Goal: Task Accomplishment & Management: Use online tool/utility

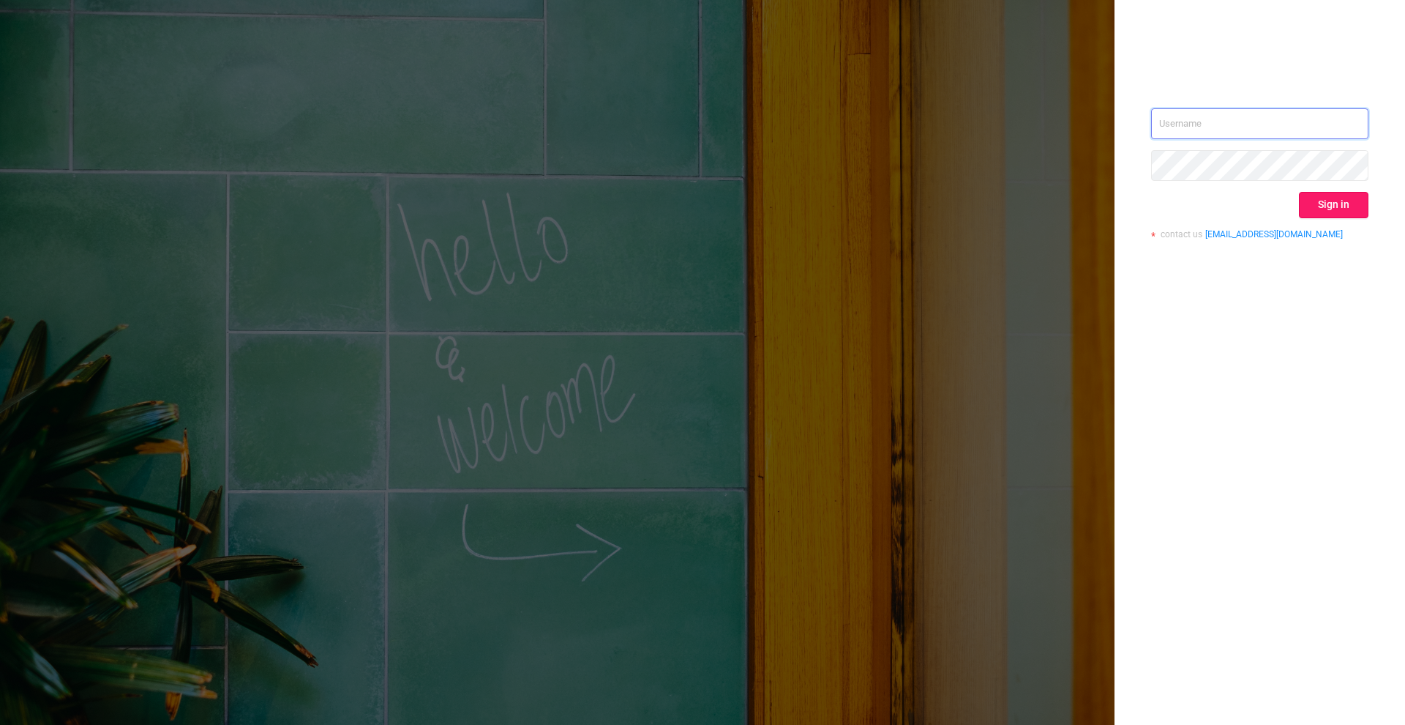
type input "[PERSON_NAME][EMAIL_ADDRESS][DOMAIN_NAME]"
click at [1326, 202] on button "Sign in" at bounding box center [1334, 205] width 70 height 26
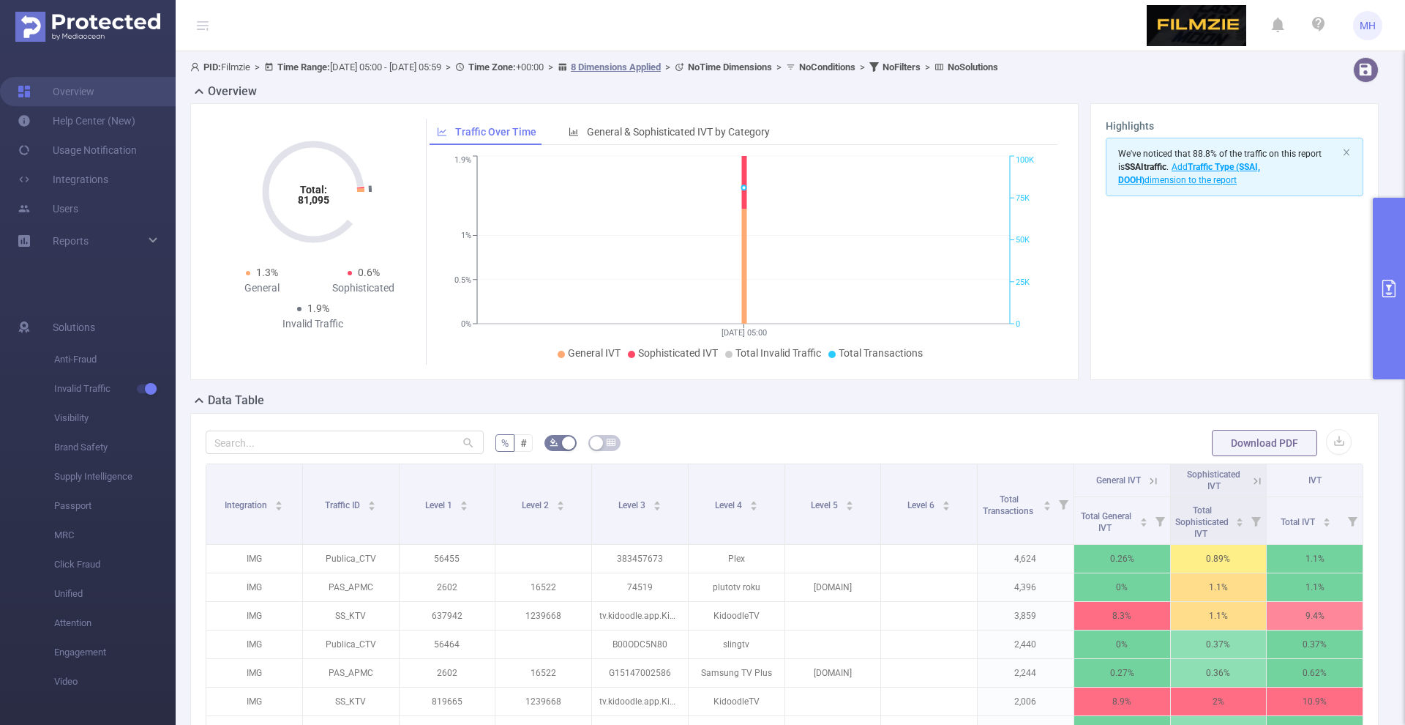
click at [1395, 257] on button "primary" at bounding box center [1389, 288] width 32 height 181
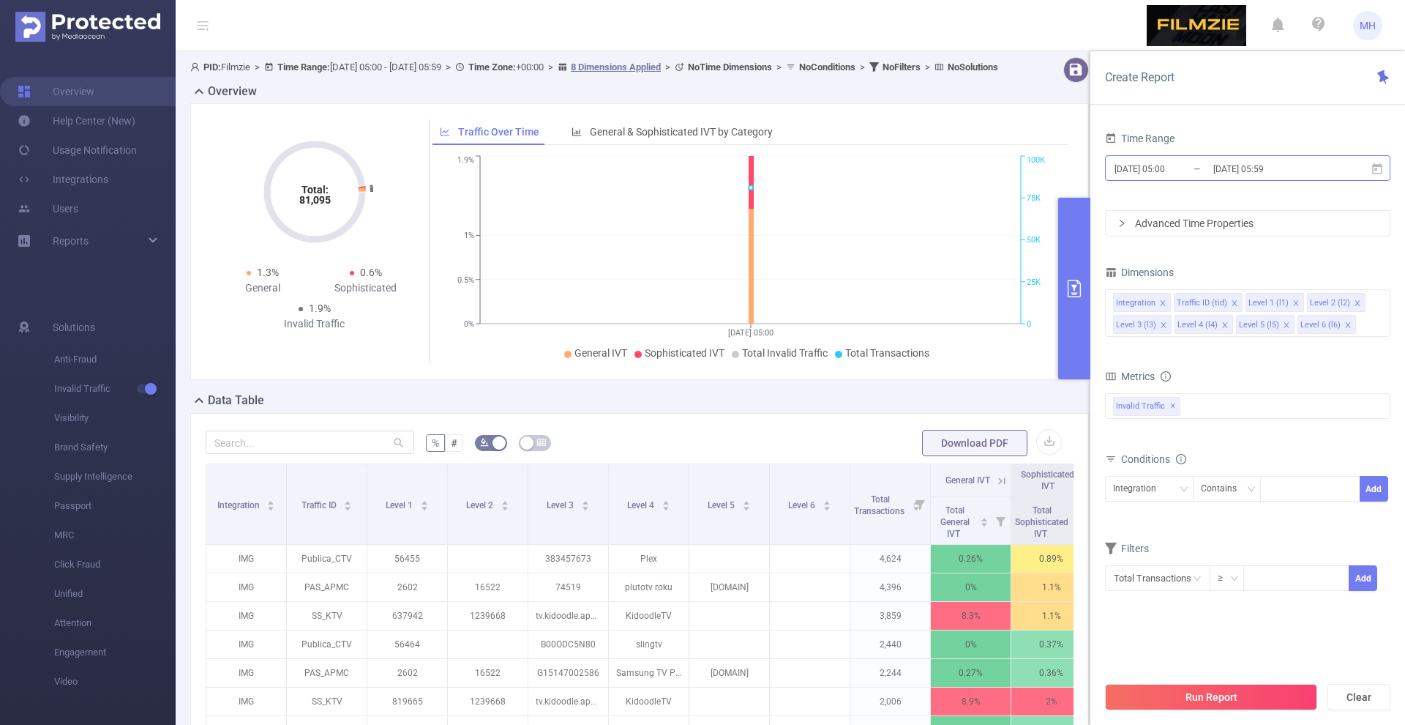
click at [1148, 168] on input "[DATE] 05:00" at bounding box center [1172, 169] width 119 height 20
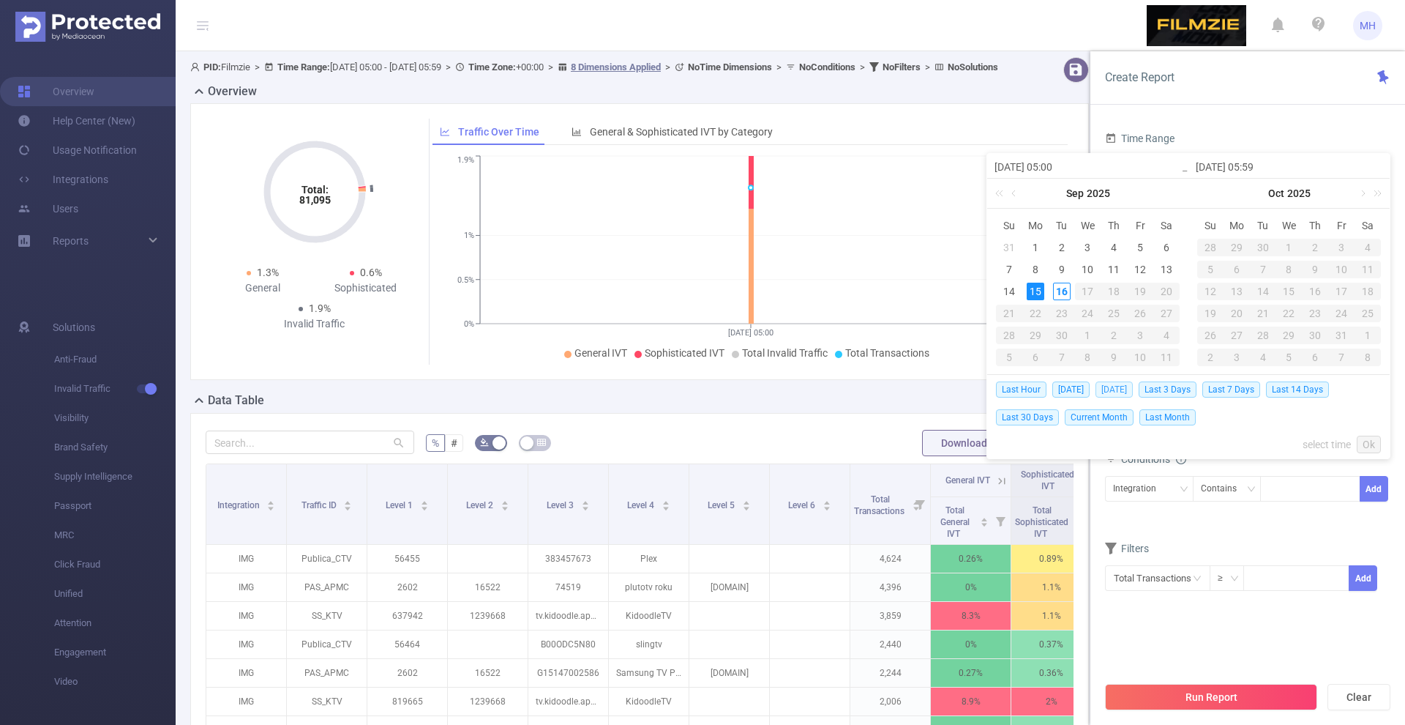
click at [1114, 385] on span "[DATE]" at bounding box center [1114, 389] width 37 height 16
type input "[DATE] 00:00"
type input "[DATE] 23:59"
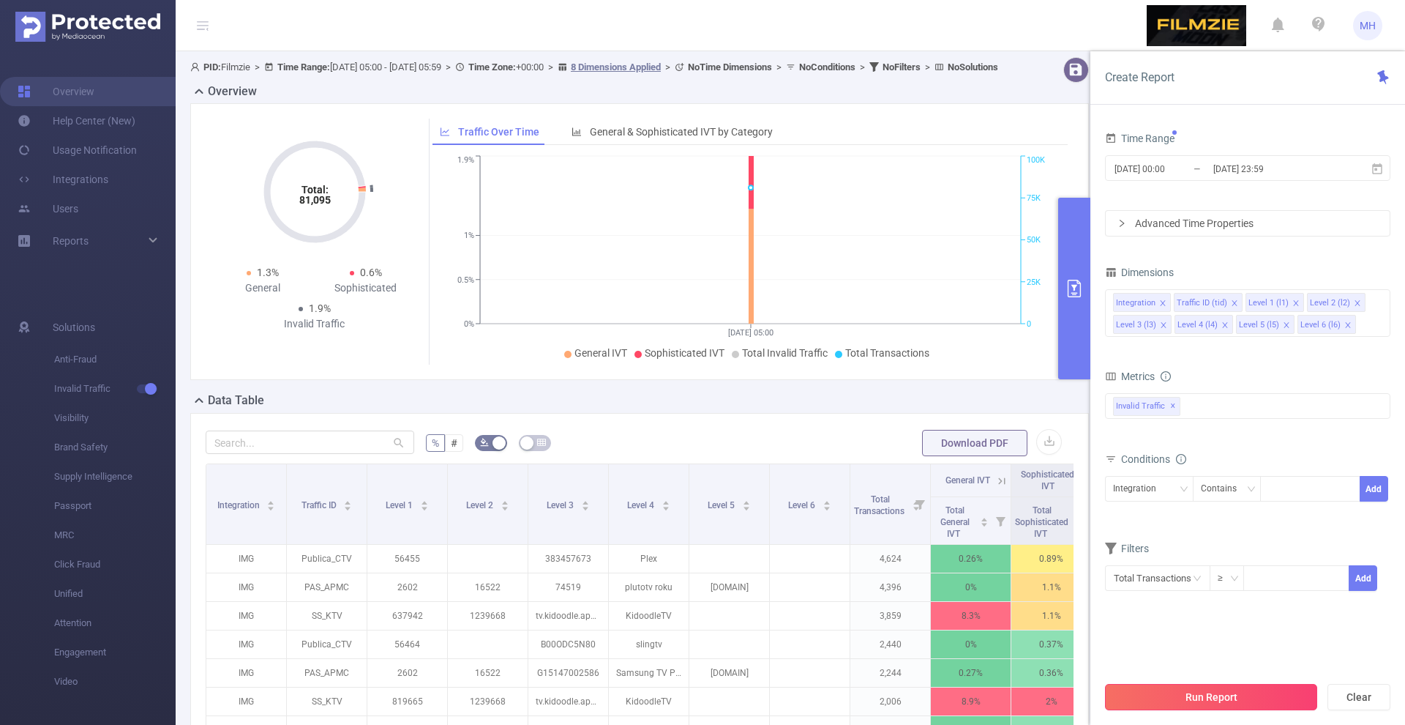
click at [1186, 707] on button "Run Report" at bounding box center [1211, 697] width 212 height 26
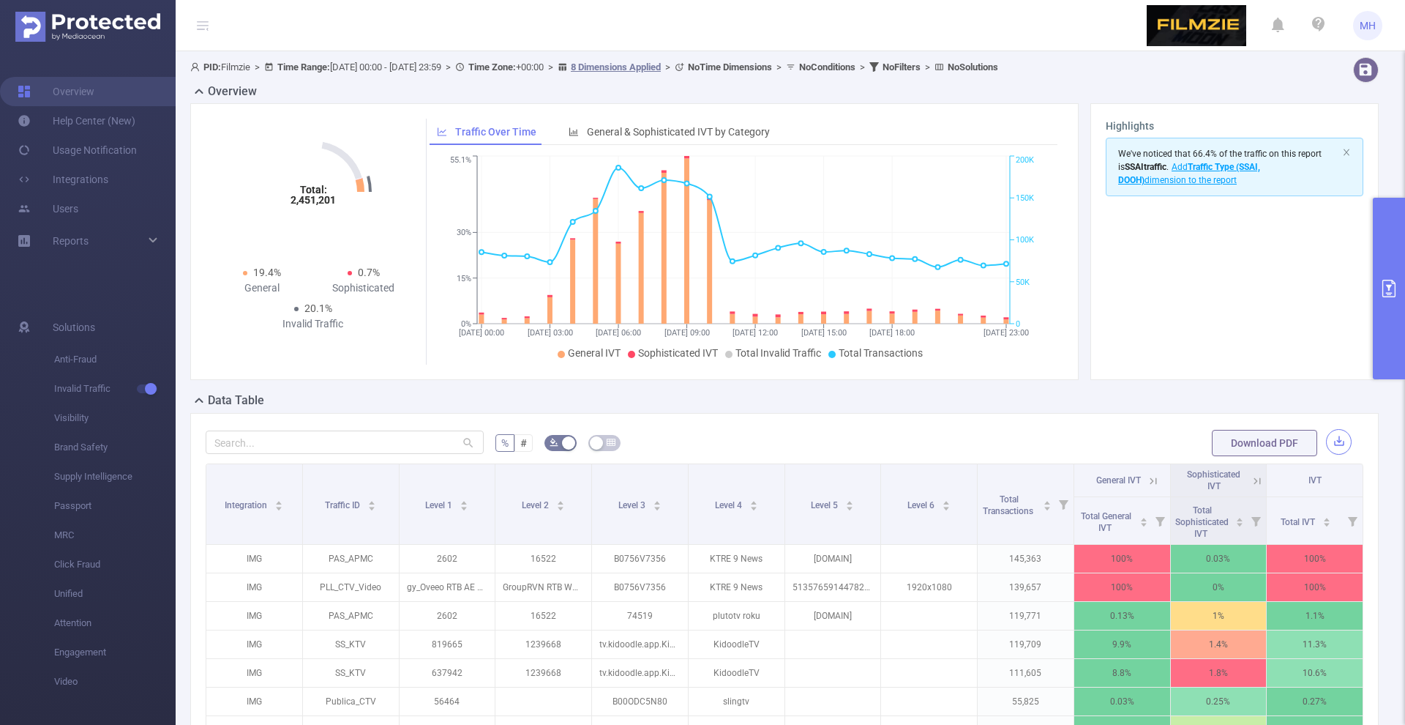
click at [1334, 437] on button "button" at bounding box center [1339, 442] width 26 height 26
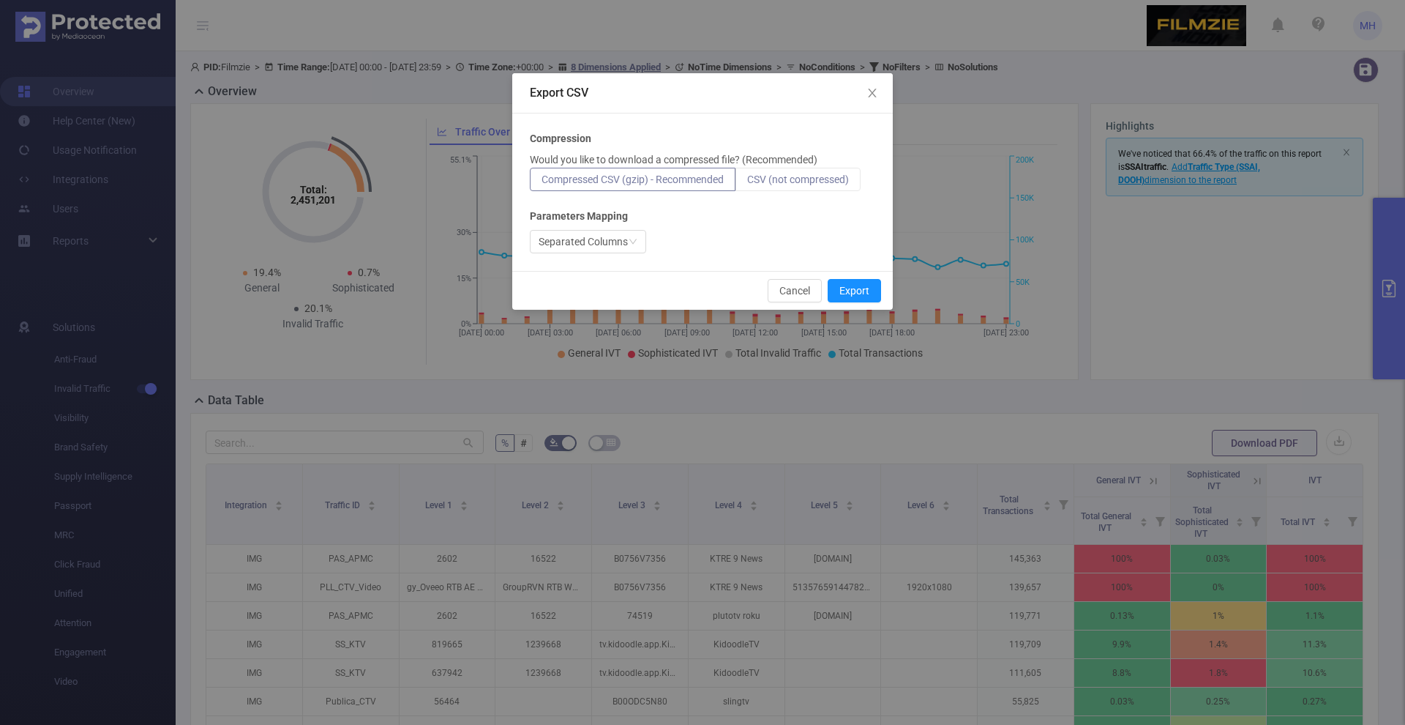
click at [810, 176] on span "CSV (not compressed)" at bounding box center [798, 179] width 102 height 12
click at [747, 183] on input "CSV (not compressed)" at bounding box center [747, 183] width 0 height 0
click at [859, 287] on button "Export" at bounding box center [854, 290] width 53 height 23
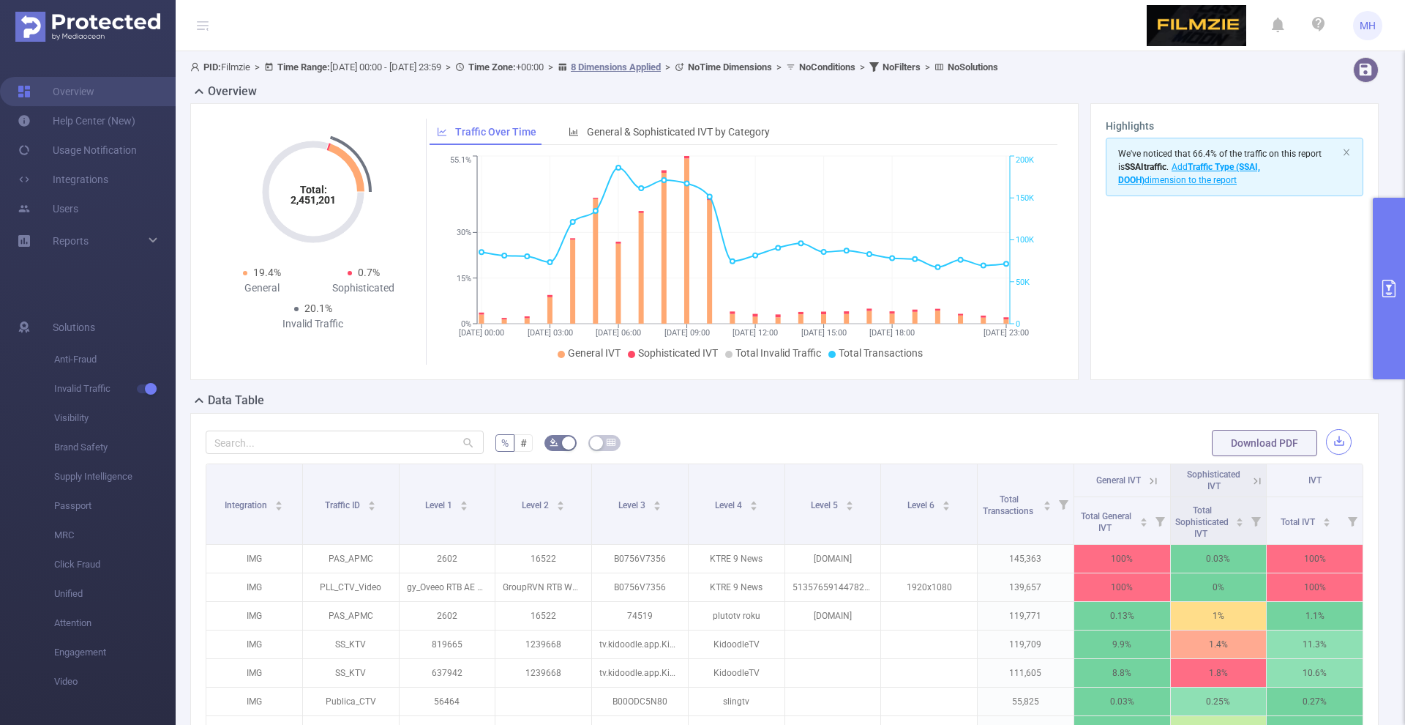
click at [1333, 433] on button "button" at bounding box center [1339, 442] width 26 height 26
click at [1333, 433] on div "Export CSV Compression Would you like to download a compressed file? (Recommend…" at bounding box center [702, 362] width 1405 height 725
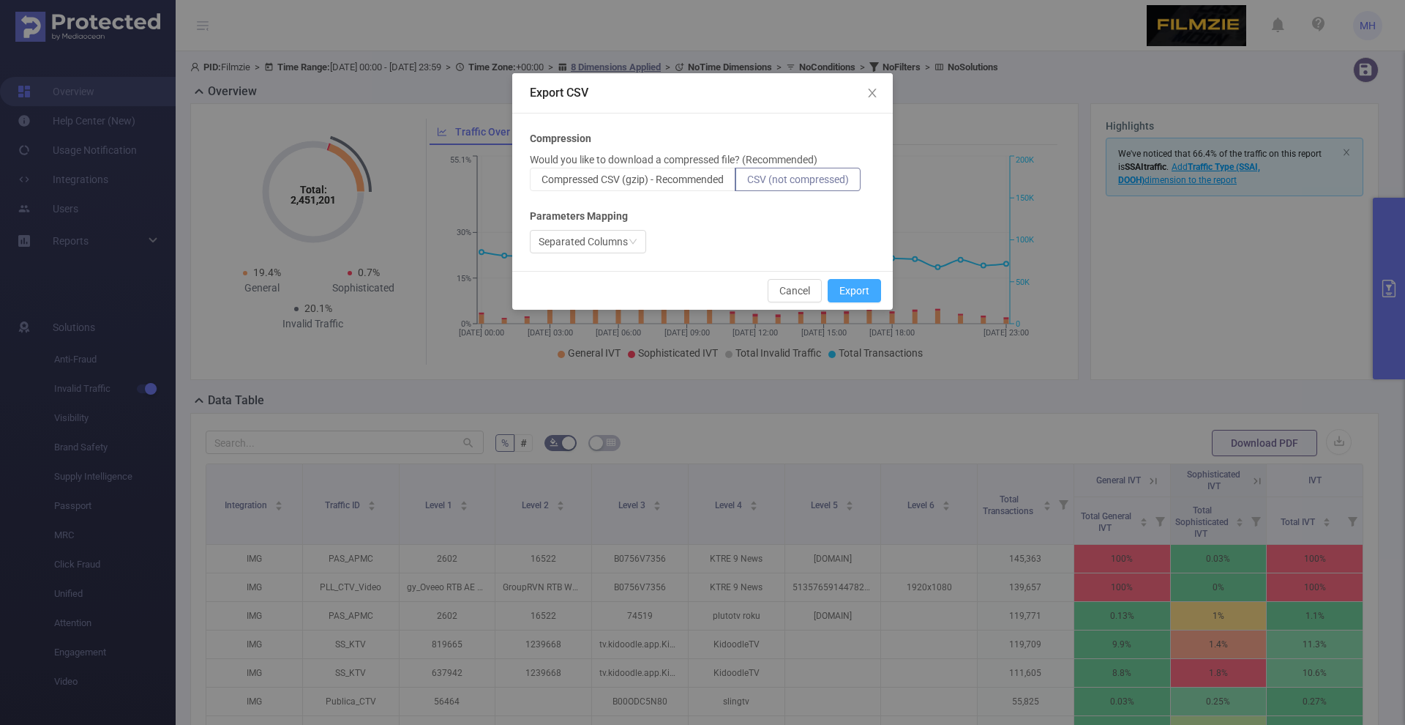
click at [870, 290] on button "Export" at bounding box center [854, 290] width 53 height 23
